Goal: Use online tool/utility: Utilize a website feature to perform a specific function

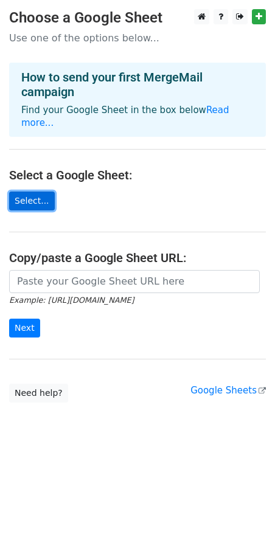
click at [25, 191] on link "Select..." at bounding box center [32, 200] width 46 height 19
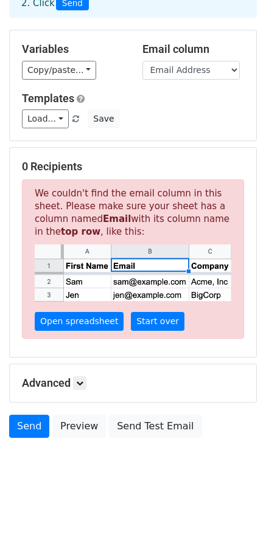
scroll to position [85, 0]
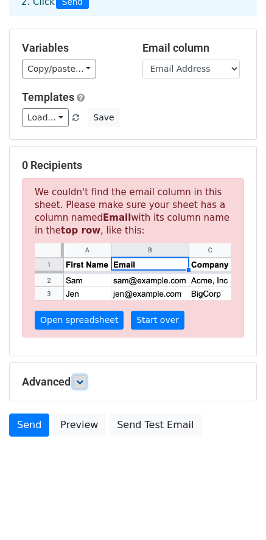
click at [78, 378] on icon at bounding box center [79, 381] width 7 height 7
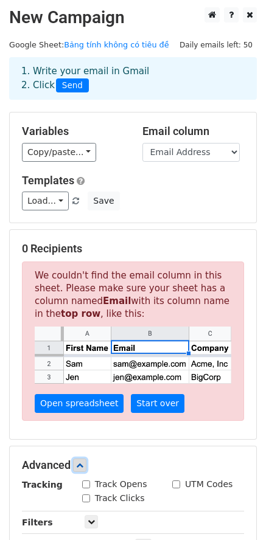
scroll to position [0, 0]
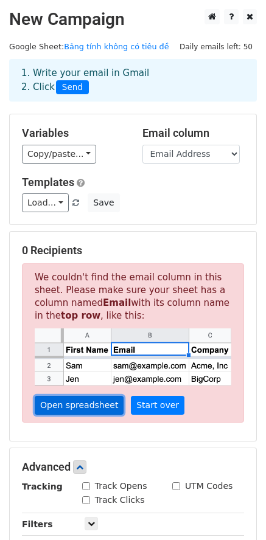
click at [83, 412] on link "Open spreadsheet" at bounding box center [79, 405] width 89 height 19
